Goal: Transaction & Acquisition: Purchase product/service

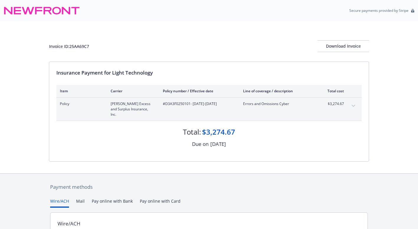
click at [36, 133] on div "Invoice ID: 25AA69C7 Download Invoice Insurance Payment for Light Technology It…" at bounding box center [209, 97] width 418 height 152
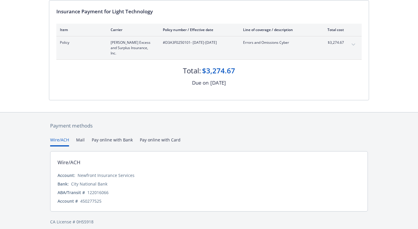
scroll to position [49, 0]
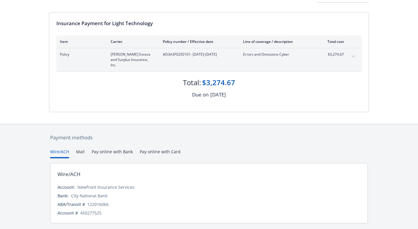
click at [180, 136] on div "Payment methods Wire/ACH Mail Pay online with Bank Pay online with Card Wire/AC…" at bounding box center [209, 185] width 320 height 122
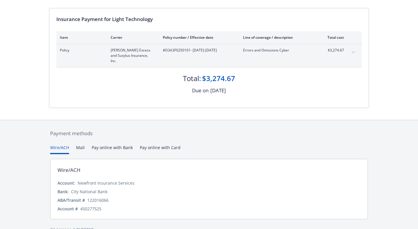
scroll to position [61, 0]
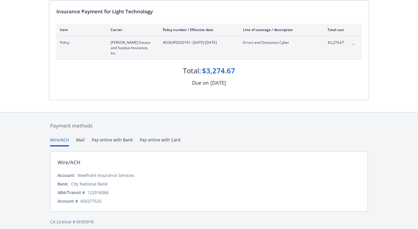
click at [279, 122] on div "Payment methods" at bounding box center [209, 126] width 318 height 8
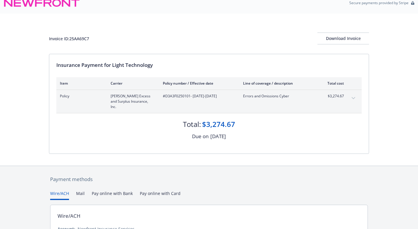
scroll to position [0, 0]
